Goal: Transaction & Acquisition: Download file/media

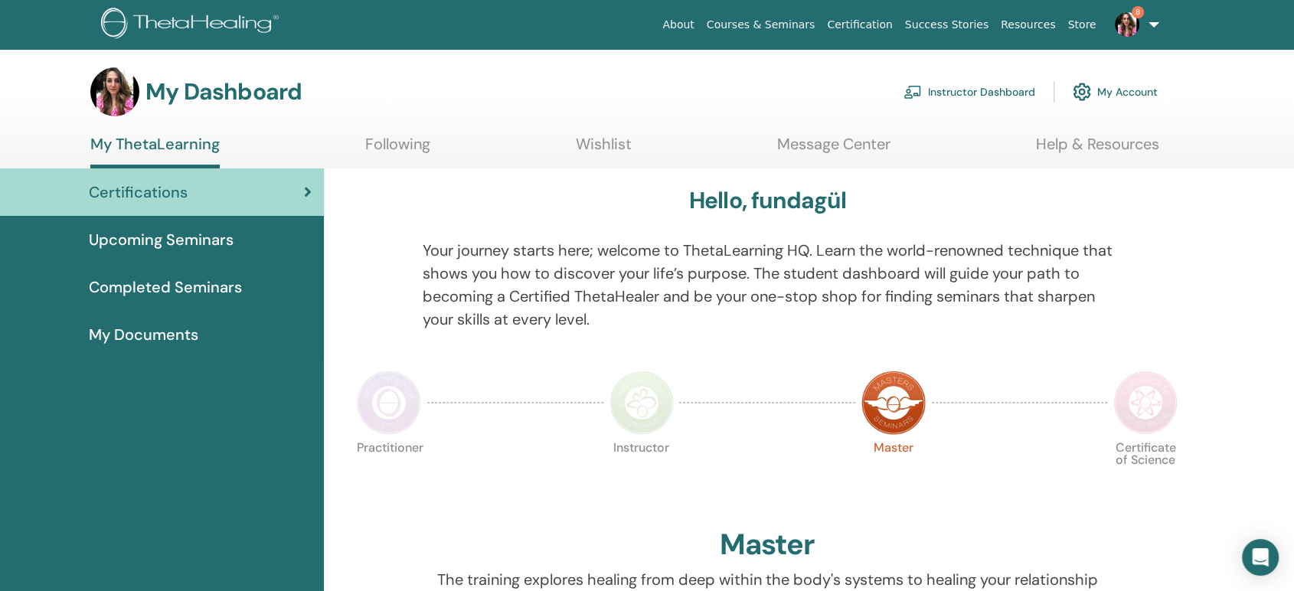
click at [220, 325] on div "My Documents" at bounding box center [161, 334] width 299 height 23
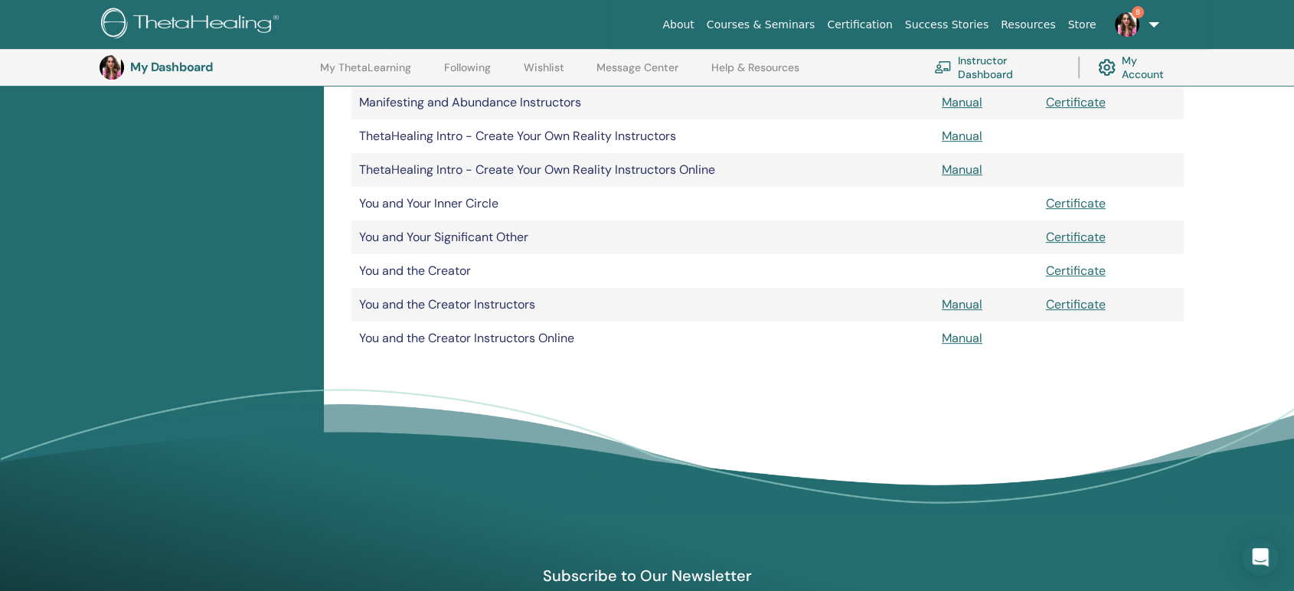
scroll to position [632, 0]
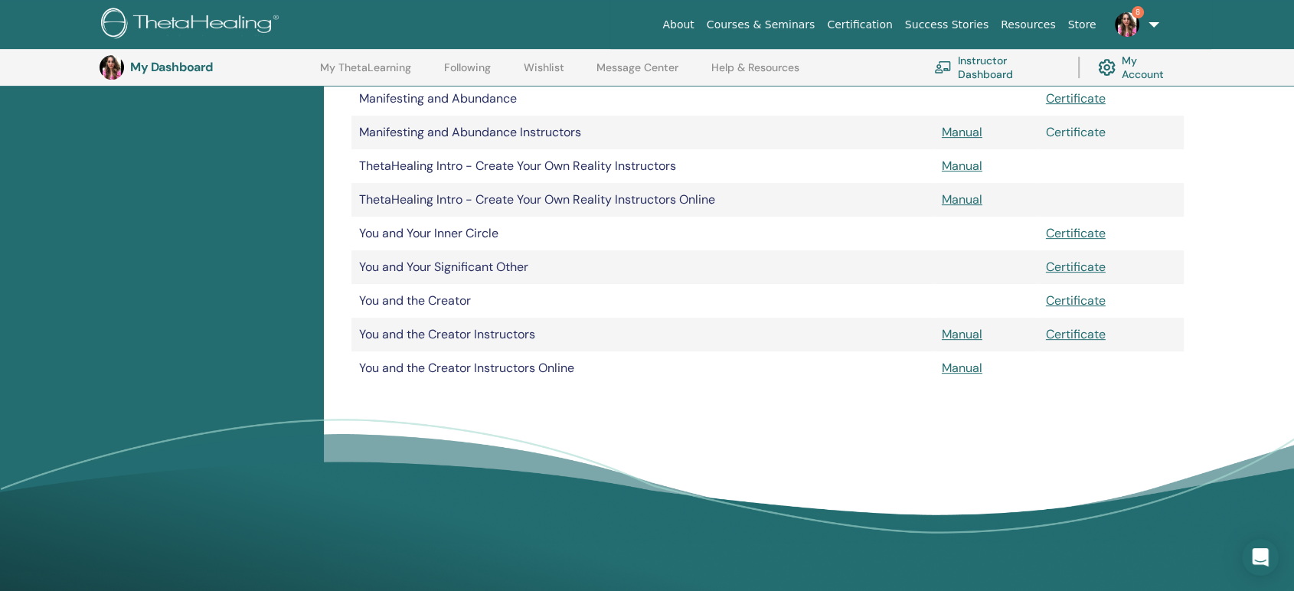
click at [1090, 128] on link "Certificate" at bounding box center [1076, 132] width 60 height 16
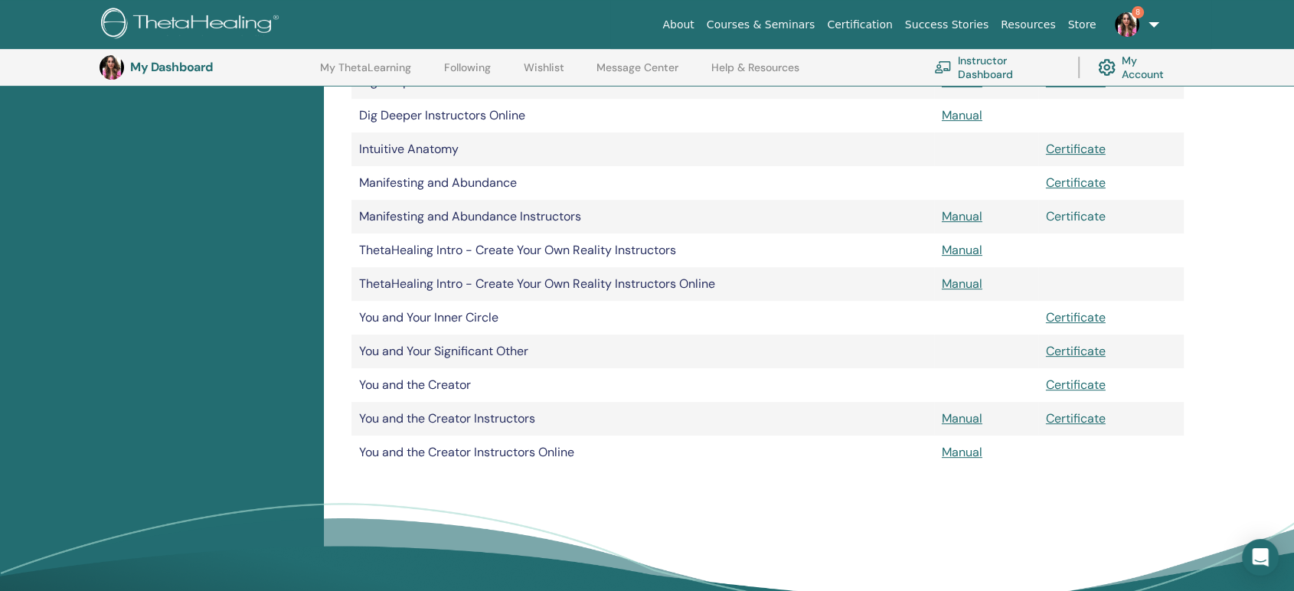
scroll to position [462, 0]
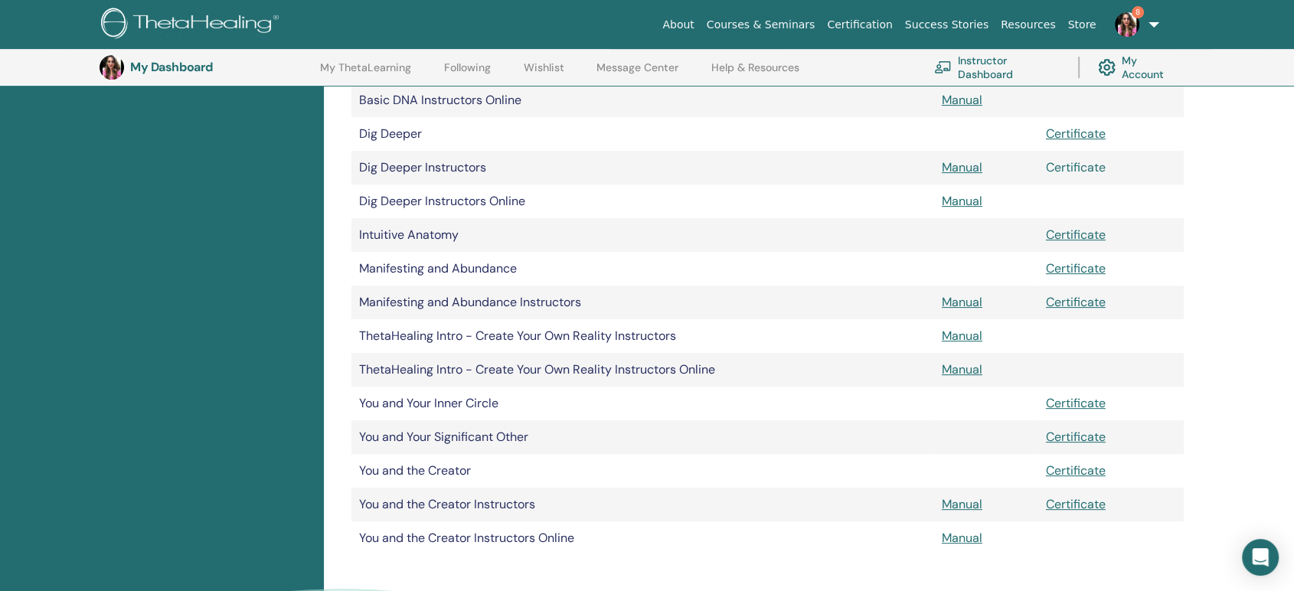
click at [1070, 170] on link "Certificate" at bounding box center [1076, 167] width 60 height 16
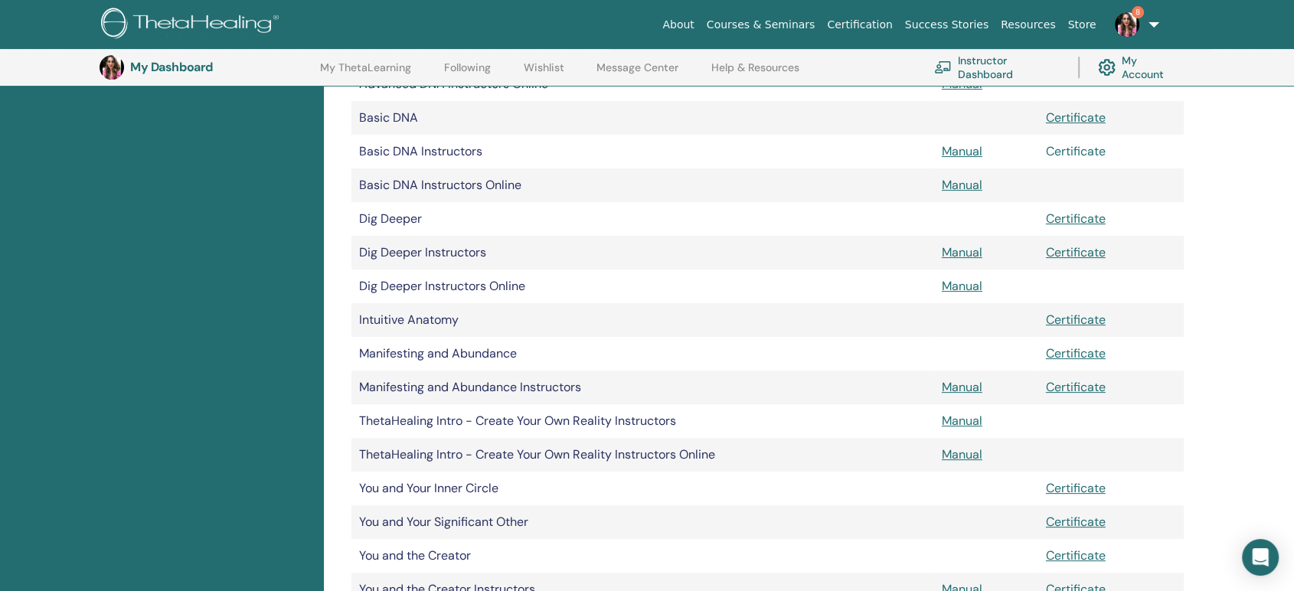
click at [1092, 151] on link "Certificate" at bounding box center [1076, 151] width 60 height 16
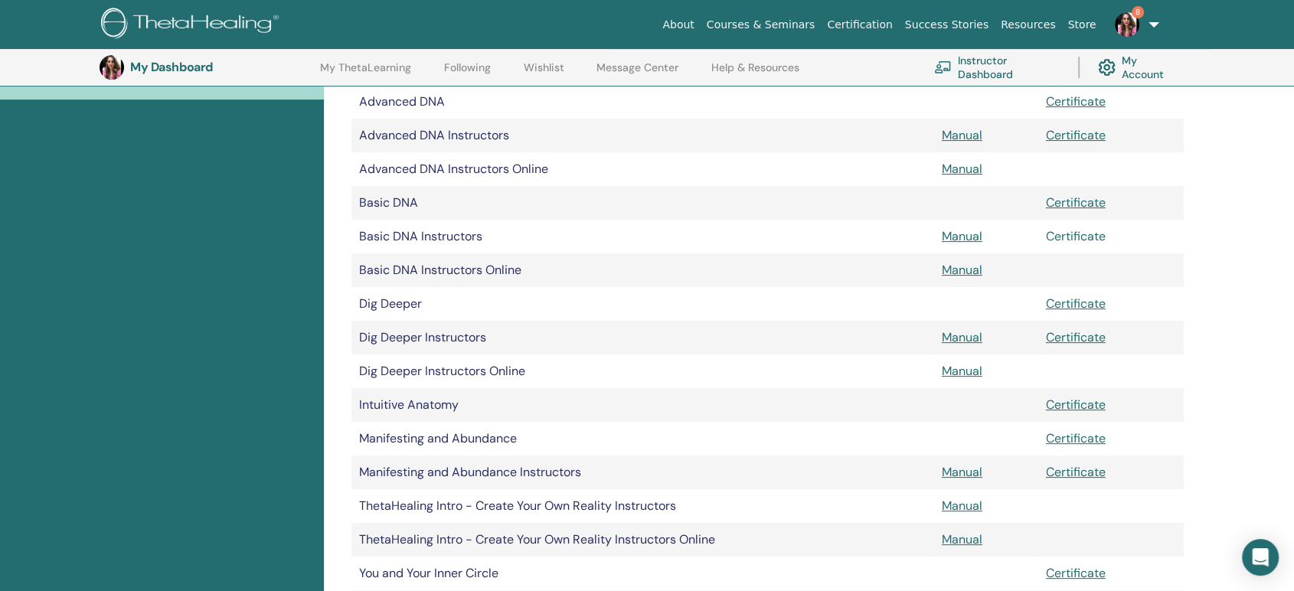
scroll to position [207, 0]
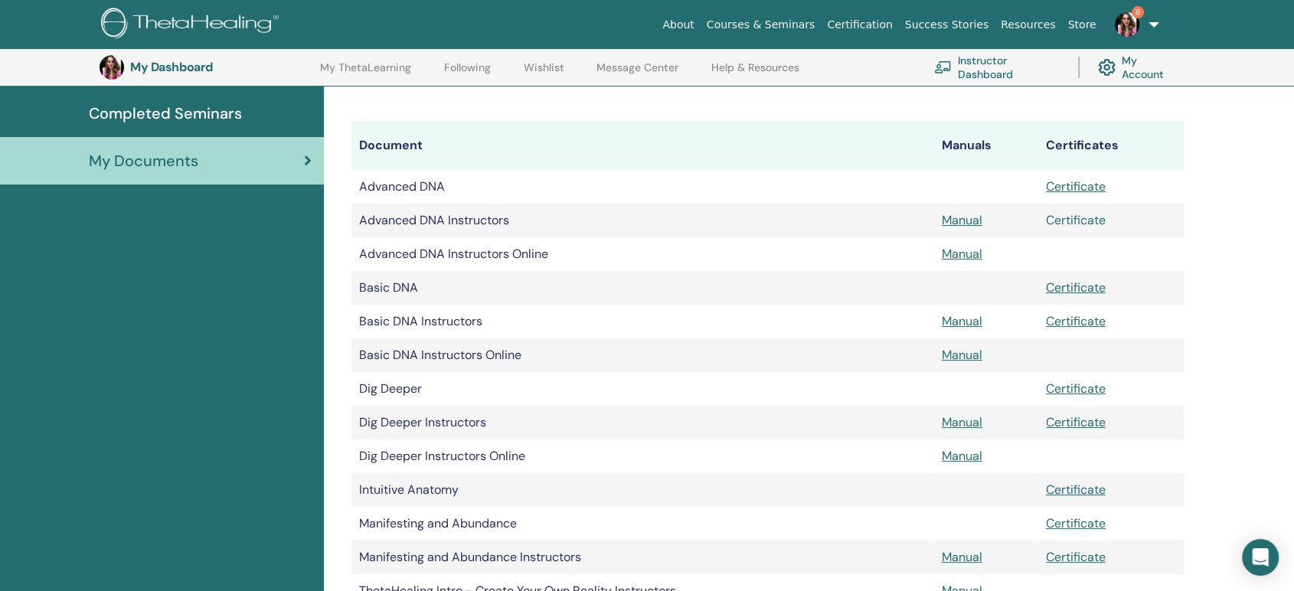
click at [1090, 222] on link "Certificate" at bounding box center [1076, 220] width 60 height 16
